Goal: Task Accomplishment & Management: Use online tool/utility

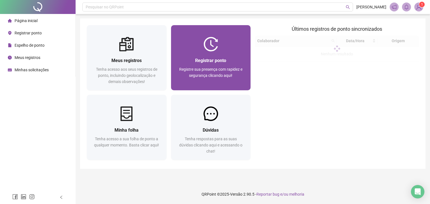
click at [204, 46] on img at bounding box center [210, 44] width 15 height 15
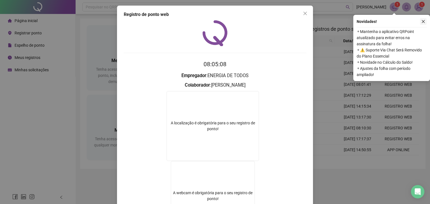
click at [423, 20] on icon "close" at bounding box center [423, 22] width 4 height 4
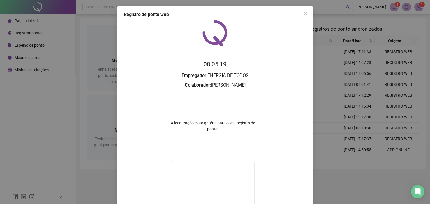
click at [304, 12] on icon "close" at bounding box center [305, 13] width 4 height 4
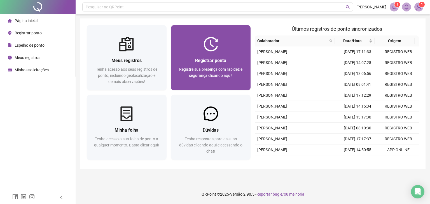
click at [213, 70] on span "Registre sua presença com rapidez e segurança clicando aqui!" at bounding box center [210, 72] width 63 height 11
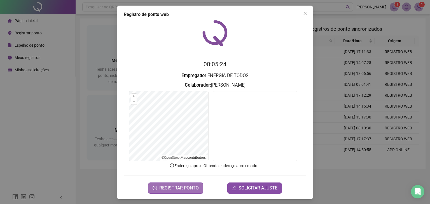
click at [169, 188] on span "REGISTRAR PONTO" at bounding box center [178, 188] width 39 height 7
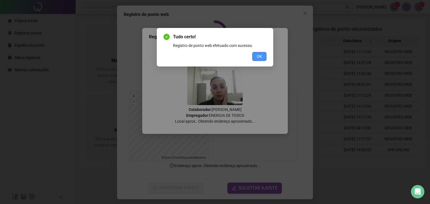
click at [263, 55] on button "OK" at bounding box center [259, 56] width 14 height 9
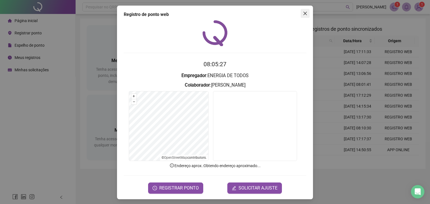
click at [301, 16] on button "Close" at bounding box center [304, 13] width 9 height 9
